Goal: Task Accomplishment & Management: Manage account settings

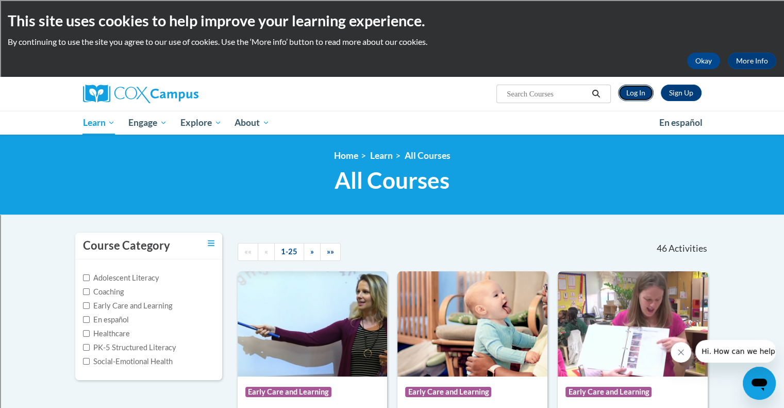
click at [629, 92] on link "Log In" at bounding box center [636, 93] width 36 height 16
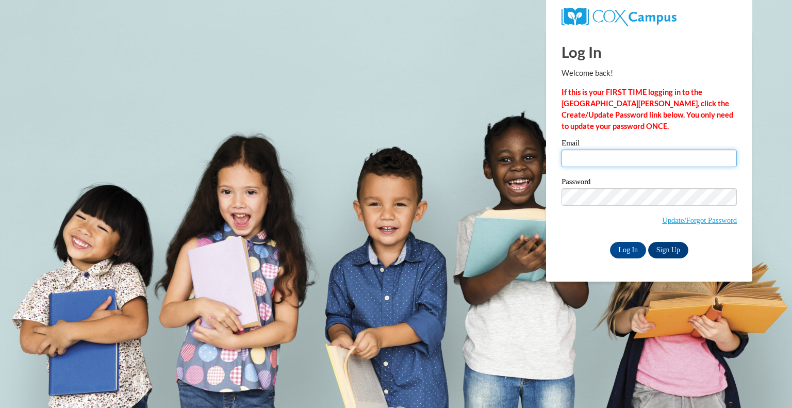
click at [611, 156] on input "Email" at bounding box center [648, 159] width 175 height 18
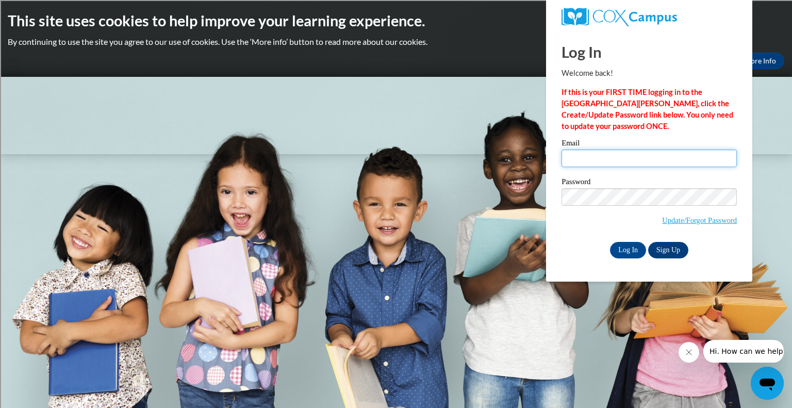
click at [611, 156] on input "Email" at bounding box center [648, 159] width 175 height 18
type input "[EMAIL_ADDRESS][DOMAIN_NAME]"
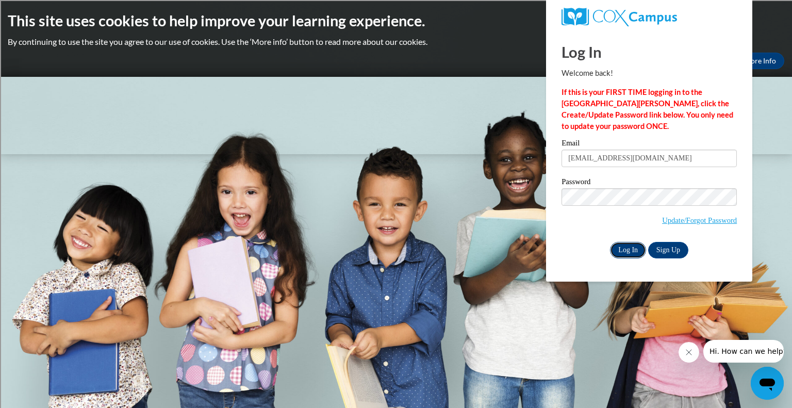
click at [631, 249] on input "Log In" at bounding box center [628, 250] width 36 height 16
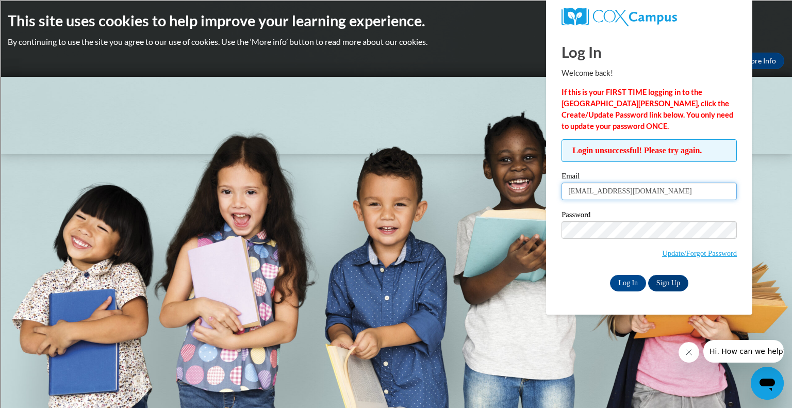
click at [649, 191] on input "[EMAIL_ADDRESS][DOMAIN_NAME]" at bounding box center [648, 192] width 175 height 18
click at [570, 193] on input "[EMAIL_ADDRESS][DOMAIN_NAME]" at bounding box center [648, 192] width 175 height 18
click at [564, 192] on input "[EMAIL_ADDRESS][DOMAIN_NAME]" at bounding box center [648, 192] width 175 height 18
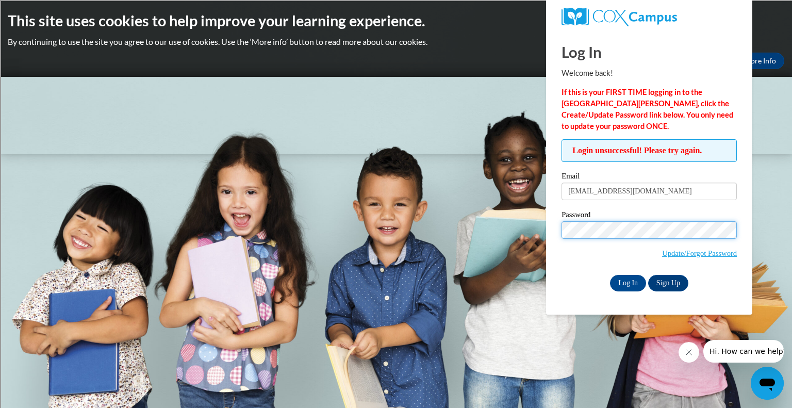
click at [610, 275] on input "Log In" at bounding box center [628, 283] width 36 height 16
